Goal: Transaction & Acquisition: Purchase product/service

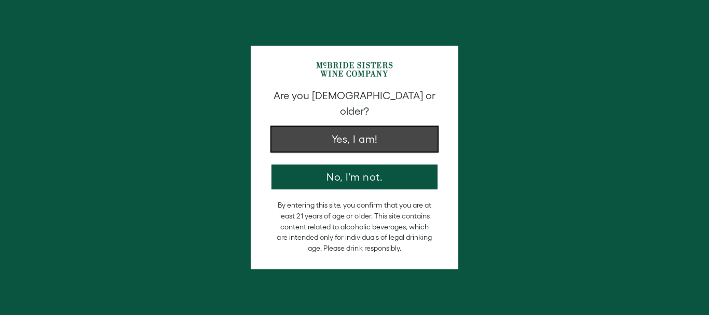
click at [363, 127] on button "Yes, I am!" at bounding box center [354, 139] width 166 height 25
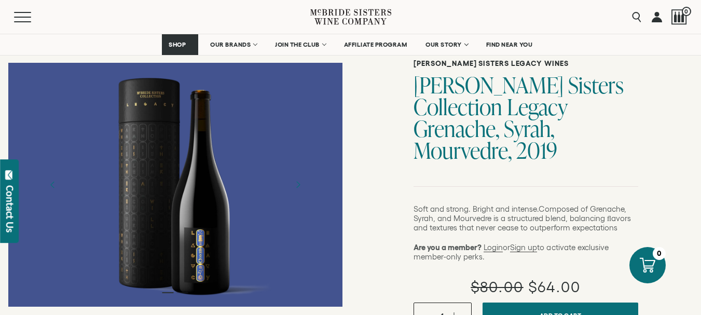
scroll to position [52, 0]
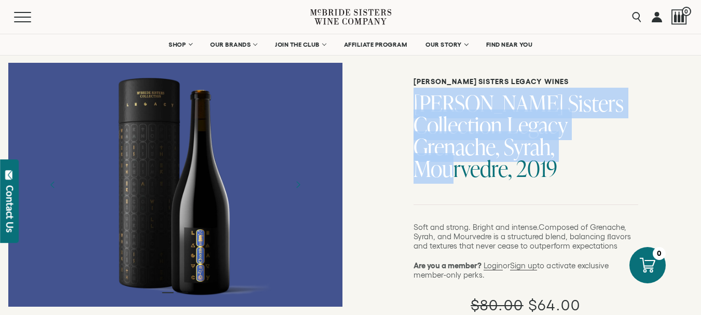
copy h1 "[PERSON_NAME] Sisters Collection Legacy Grenache, Syrah, Mourvedre"
drag, startPoint x: 413, startPoint y: 99, endPoint x: 433, endPoint y: 117, distance: 26.8
click at [495, 140] on h1 "[PERSON_NAME] Sisters Collection Legacy Grenache, Syrah, Mourvedre, 2019" at bounding box center [526, 135] width 225 height 87
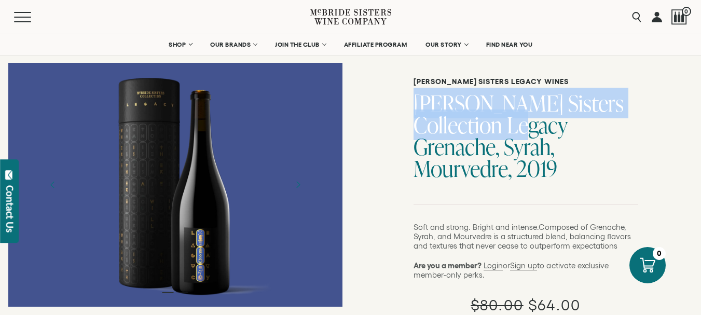
click at [468, 125] on h1 "[PERSON_NAME] Sisters Collection Legacy Grenache, Syrah, Mourvedre, 2019" at bounding box center [526, 135] width 225 height 87
copy h1 "[PERSON_NAME] Sisters Collection Legacy"
drag, startPoint x: 475, startPoint y: 127, endPoint x: 417, endPoint y: 105, distance: 62.4
click at [417, 105] on h1 "[PERSON_NAME] Sisters Collection Legacy Grenache, Syrah, Mourvedre, 2019" at bounding box center [526, 135] width 225 height 87
